Goal: Transaction & Acquisition: Subscribe to service/newsletter

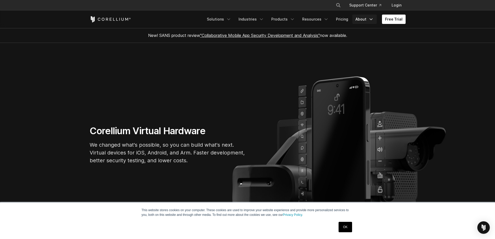
click at [371, 19] on polyline "Navigation Menu" at bounding box center [371, 19] width 3 height 1
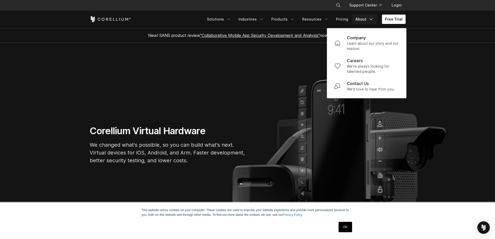
drag, startPoint x: 371, startPoint y: 19, endPoint x: 365, endPoint y: 19, distance: 6.3
click at [371, 19] on polyline "Navigation Menu" at bounding box center [371, 19] width 3 height 1
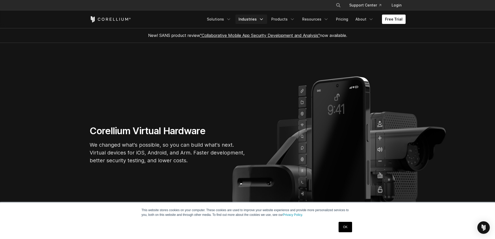
click at [250, 16] on link "Industries" at bounding box center [251, 19] width 32 height 9
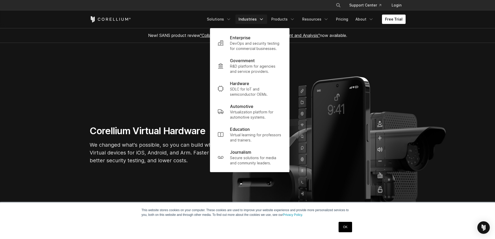
click at [250, 16] on link "Industries" at bounding box center [251, 19] width 32 height 9
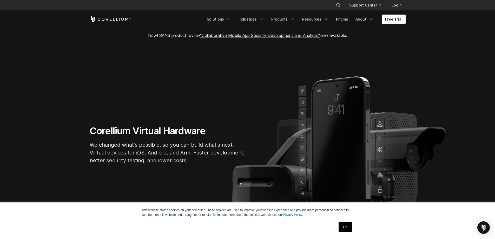
click at [395, 21] on link "Free Trial" at bounding box center [394, 19] width 24 height 9
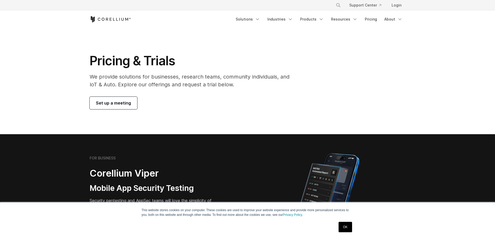
click at [130, 106] on link "Set up a meeting" at bounding box center [114, 103] width 48 height 12
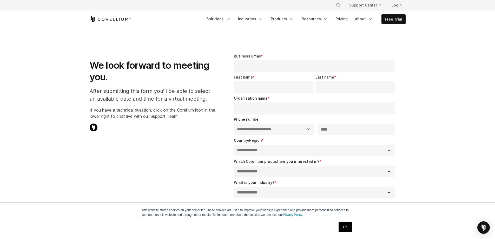
select select "**"
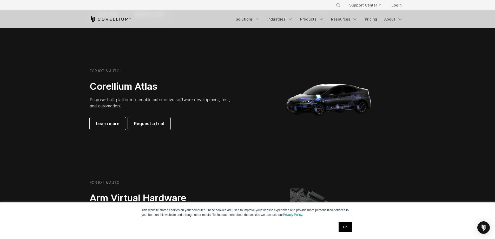
scroll to position [520, 0]
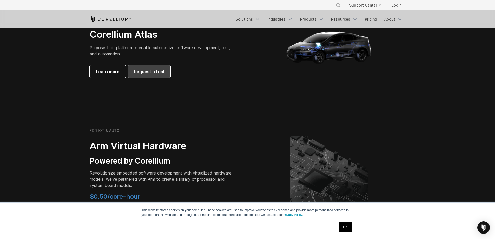
click at [153, 68] on link "Request a trial" at bounding box center [149, 71] width 43 height 12
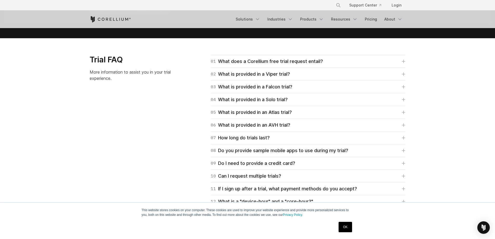
scroll to position [754, 0]
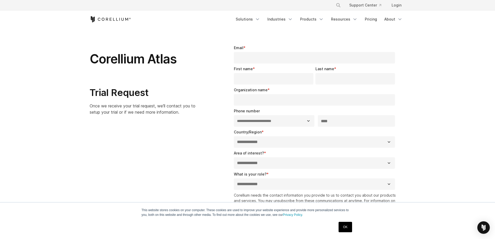
select select "**"
